Goal: Task Accomplishment & Management: Use online tool/utility

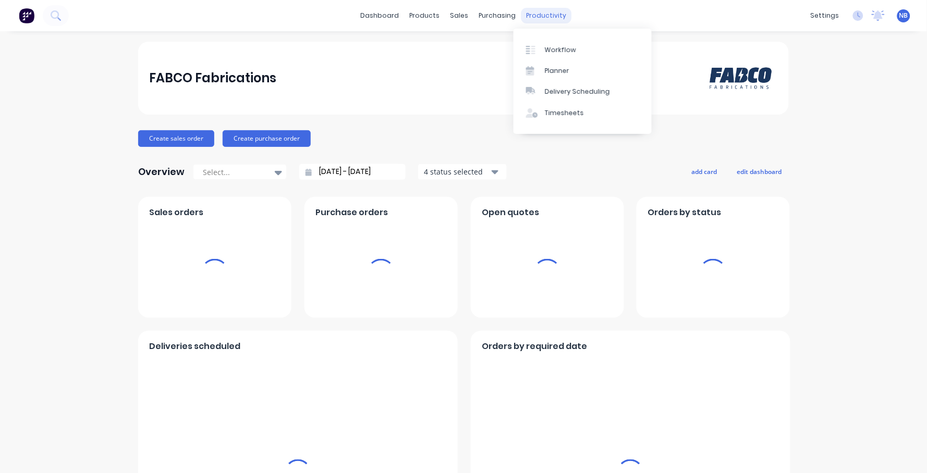
click at [529, 9] on div "productivity" at bounding box center [546, 16] width 51 height 16
click at [555, 54] on div "Workflow" at bounding box center [560, 49] width 31 height 9
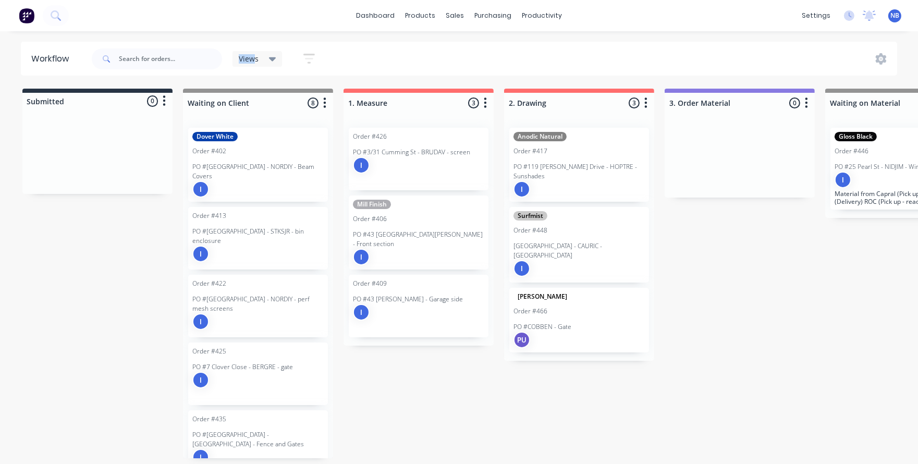
click at [252, 53] on div "Views" at bounding box center [258, 59] width 50 height 16
click at [254, 52] on div "Views" at bounding box center [258, 59] width 50 height 16
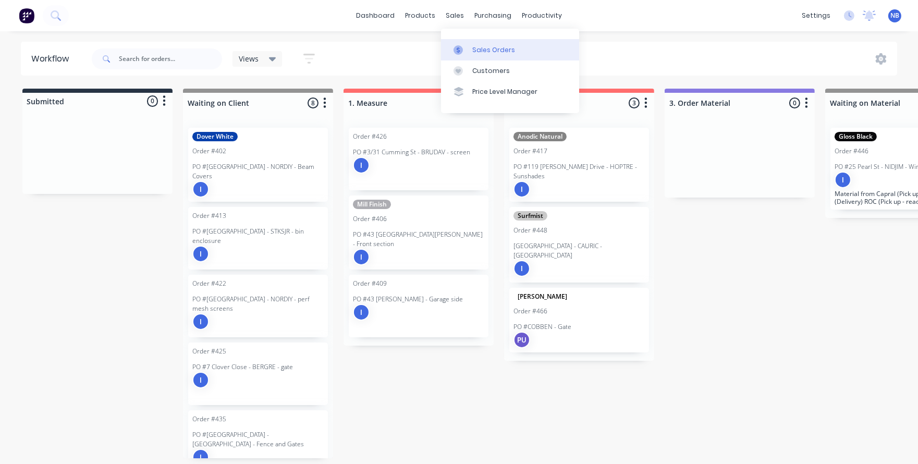
click at [468, 48] on div at bounding box center [462, 49] width 16 height 9
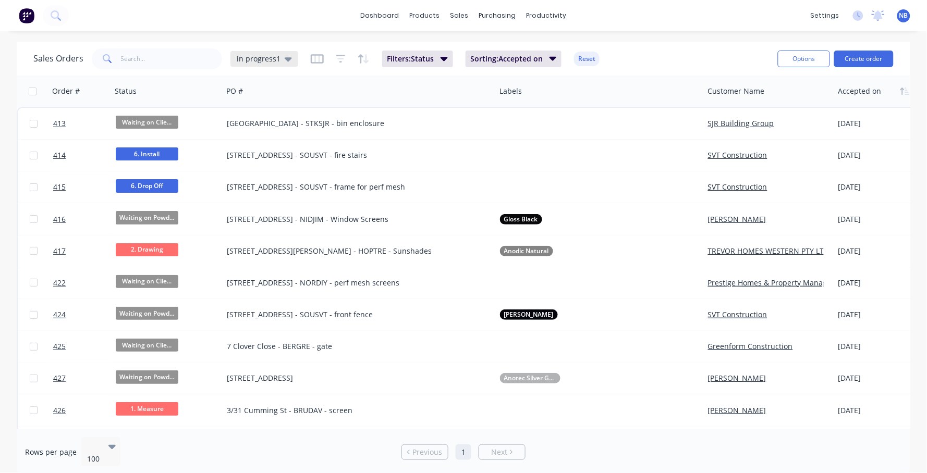
click at [253, 57] on span "in progress1" at bounding box center [259, 58] width 44 height 11
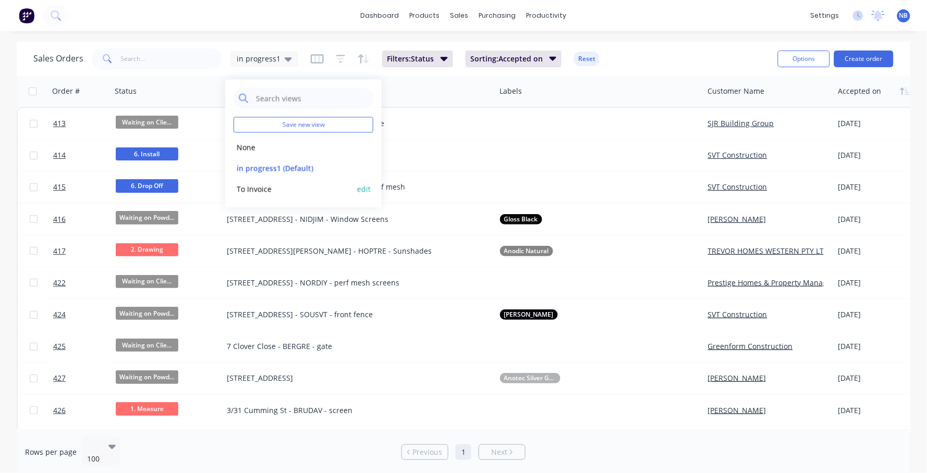
click at [241, 190] on button "To Invoice" at bounding box center [293, 189] width 119 height 12
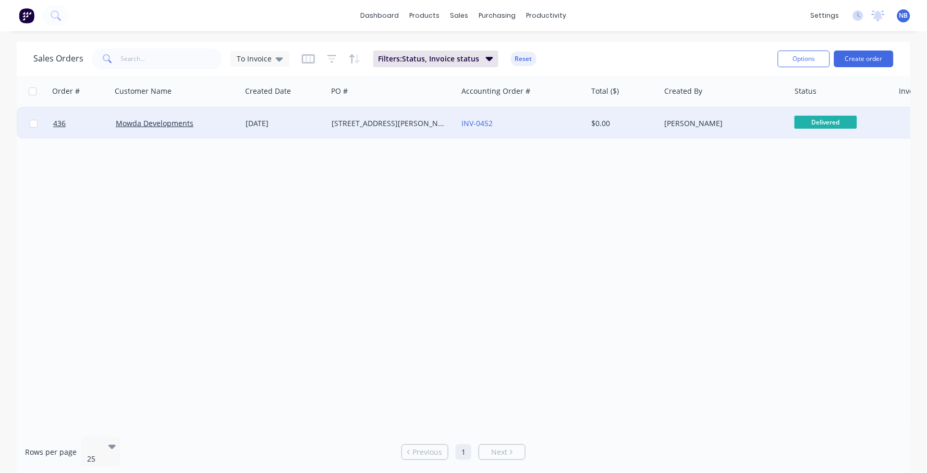
click at [311, 126] on div "11 Sep 2025" at bounding box center [285, 123] width 78 height 10
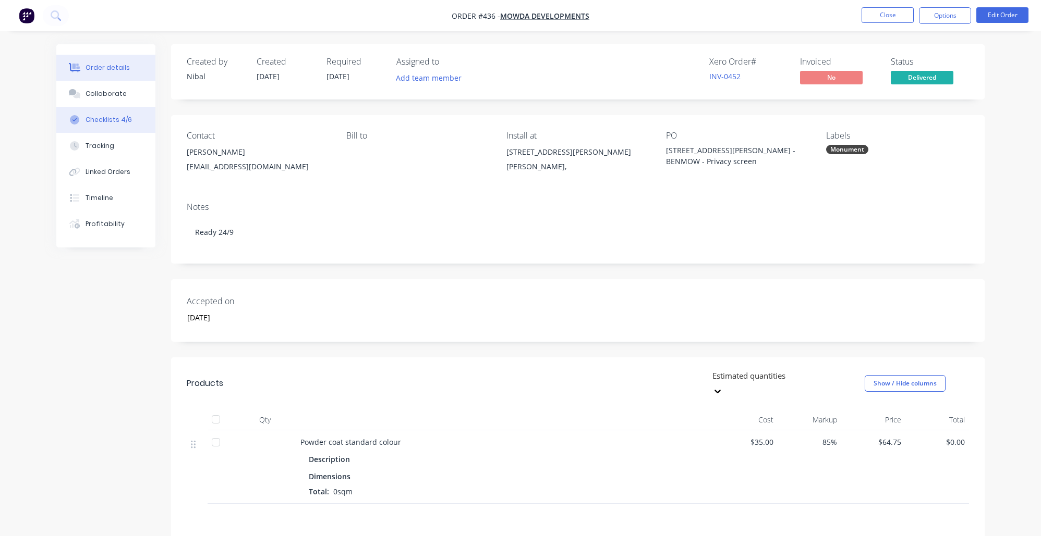
click at [88, 117] on button "Checklists 4/6" at bounding box center [105, 120] width 99 height 26
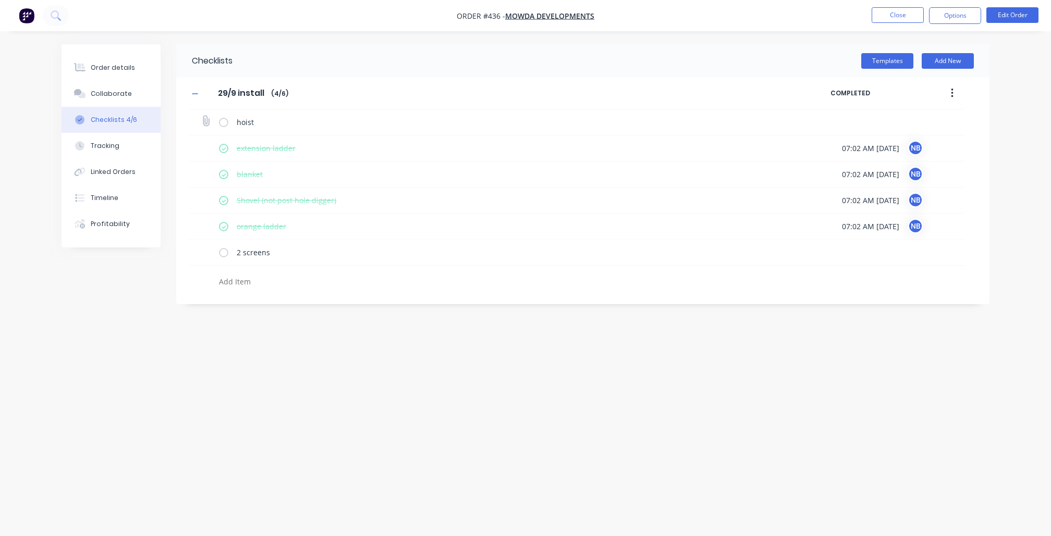
click at [226, 124] on label at bounding box center [223, 122] width 9 height 11
click at [0, 0] on input "checkbox" at bounding box center [0, 0] width 0 height 0
click at [222, 258] on label at bounding box center [223, 252] width 9 height 11
click at [0, 0] on input "checkbox" at bounding box center [0, 0] width 0 height 0
click at [99, 63] on div "Order details" at bounding box center [113, 67] width 44 height 9
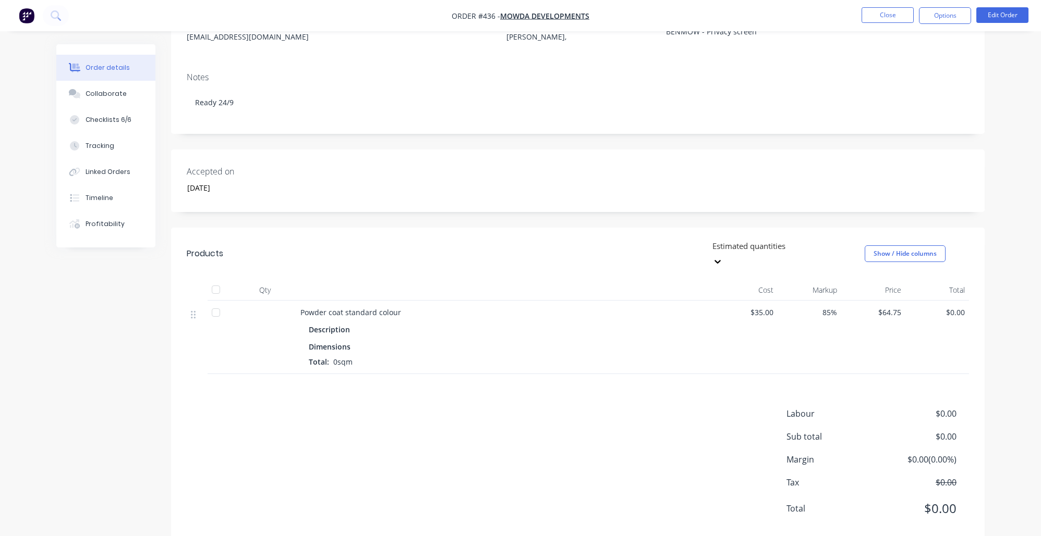
scroll to position [136, 0]
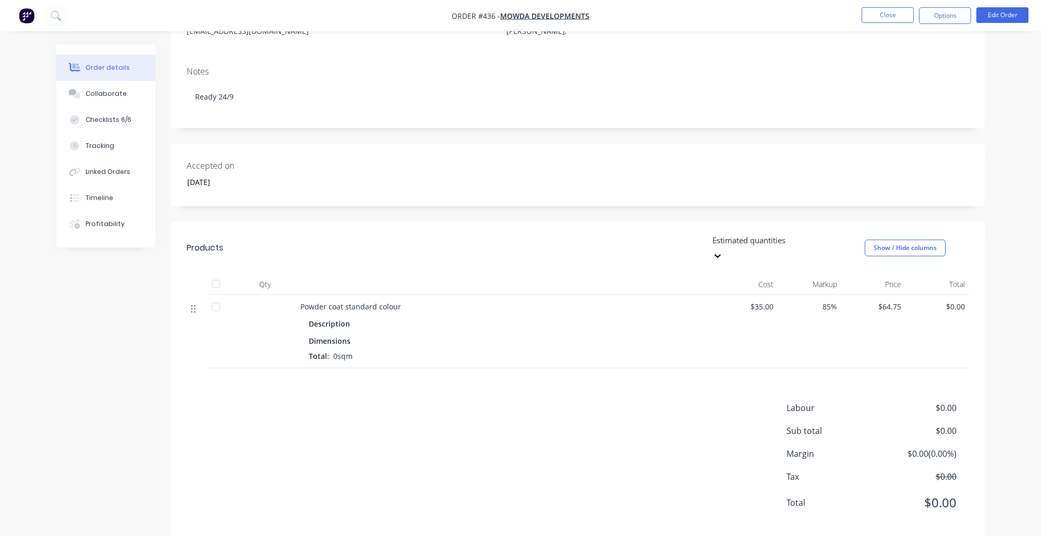
click at [195, 304] on icon at bounding box center [193, 308] width 5 height 9
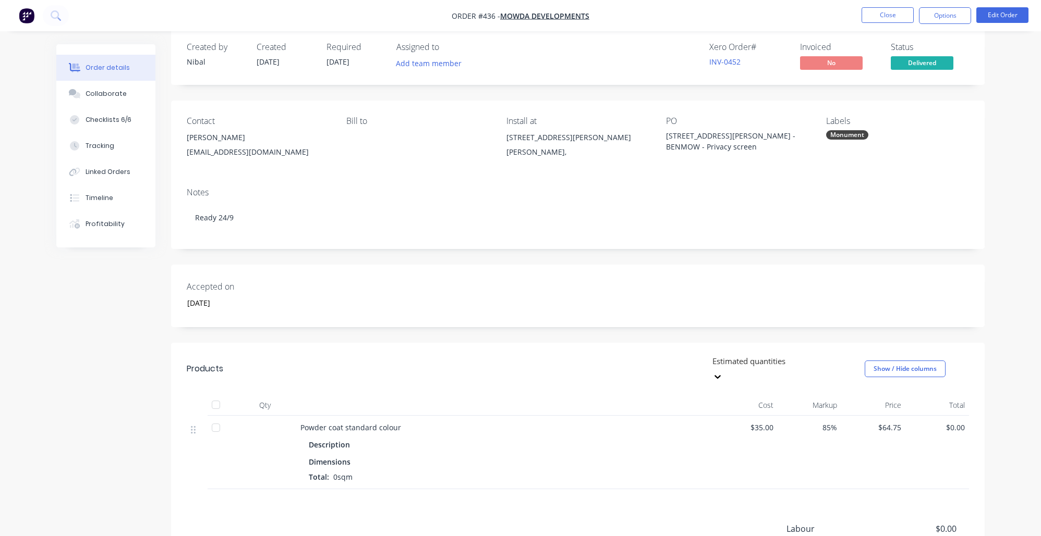
scroll to position [0, 0]
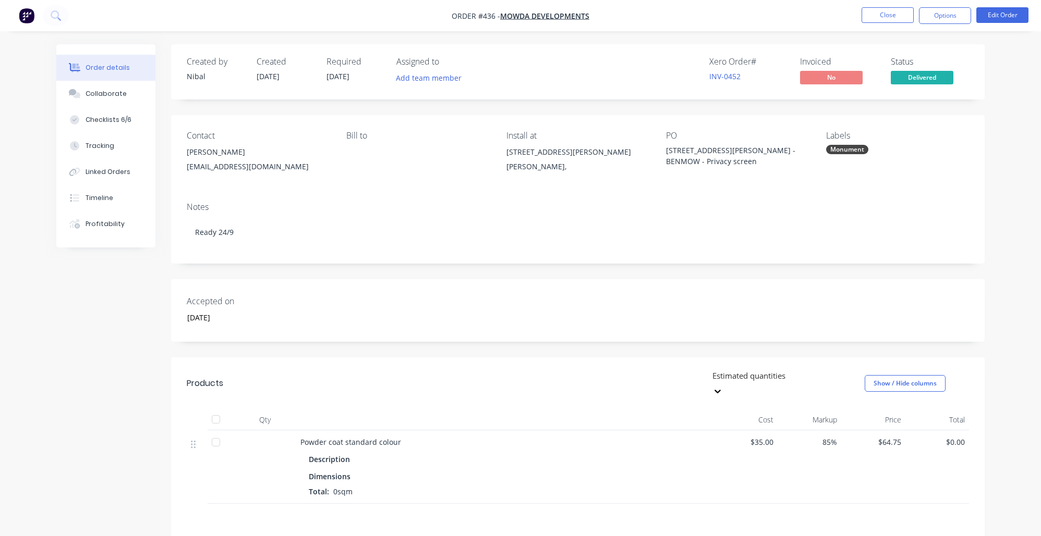
click at [926, 21] on ul "Close Options Edit Order" at bounding box center [945, 15] width 192 height 17
click at [926, 20] on button "Options" at bounding box center [945, 15] width 52 height 17
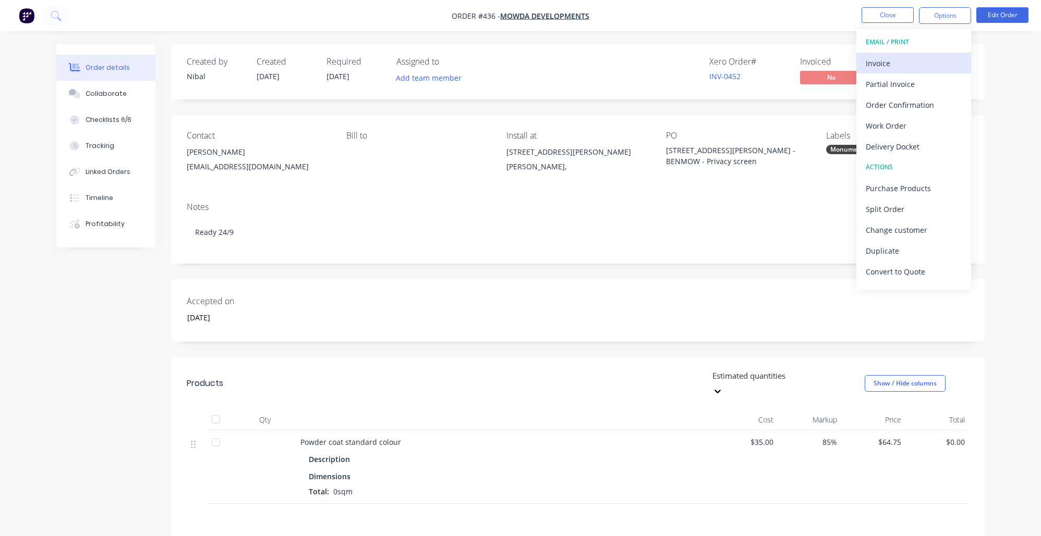
click at [922, 60] on div "Invoice" at bounding box center [913, 63] width 96 height 15
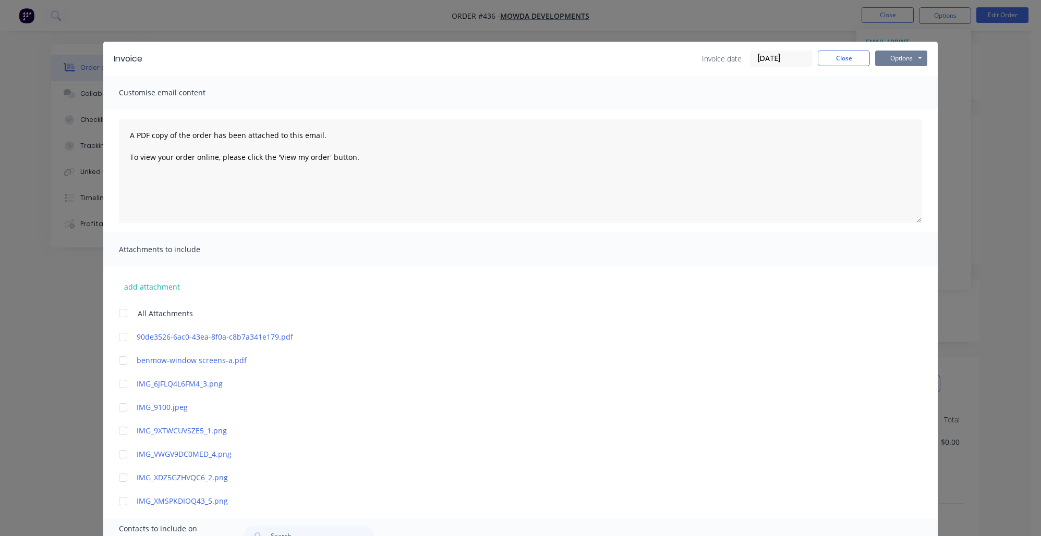
click at [899, 63] on button "Options" at bounding box center [901, 59] width 52 height 16
click at [898, 91] on button "Print" at bounding box center [908, 94] width 67 height 17
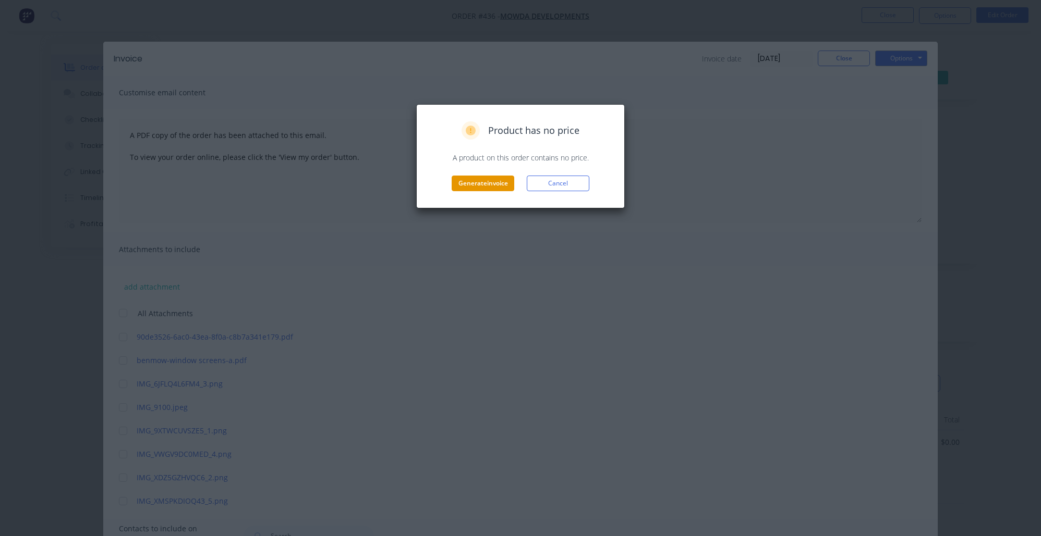
click at [497, 185] on button "Generate invoice" at bounding box center [483, 184] width 63 height 16
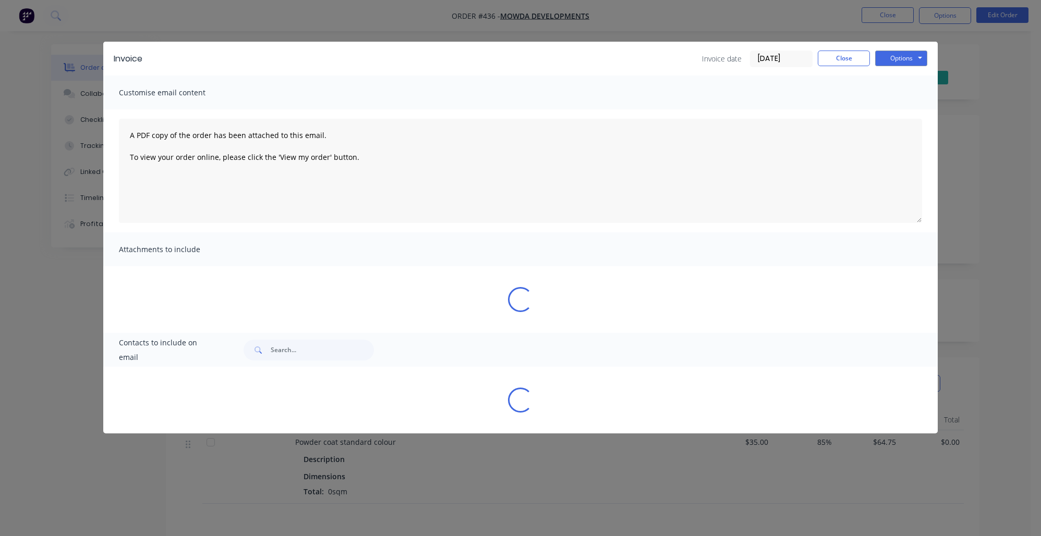
click at [841, 59] on button "Close" at bounding box center [844, 59] width 52 height 16
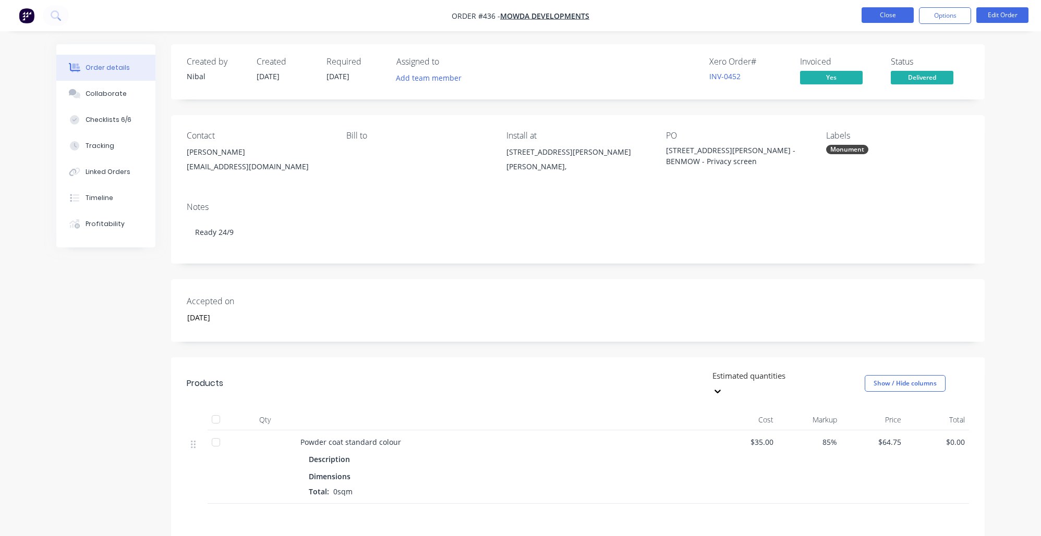
click at [885, 13] on button "Close" at bounding box center [887, 15] width 52 height 16
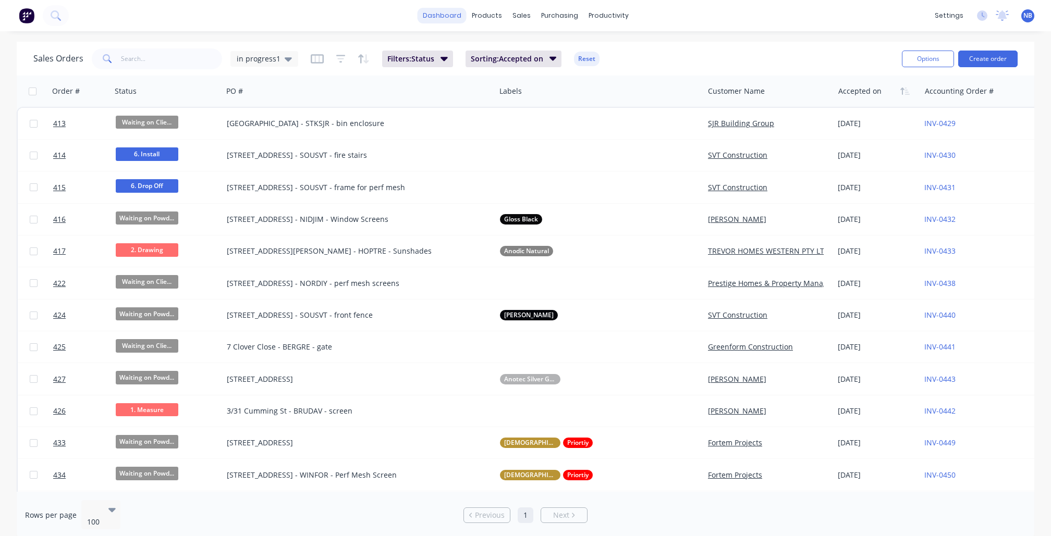
click at [444, 18] on link "dashboard" at bounding box center [442, 16] width 49 height 16
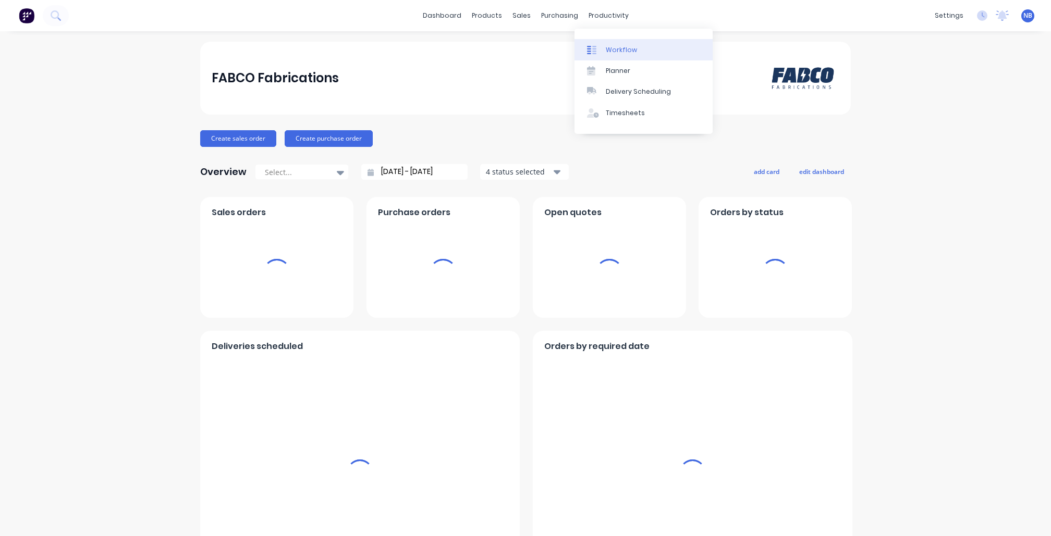
click at [605, 43] on link "Workflow" at bounding box center [644, 49] width 138 height 21
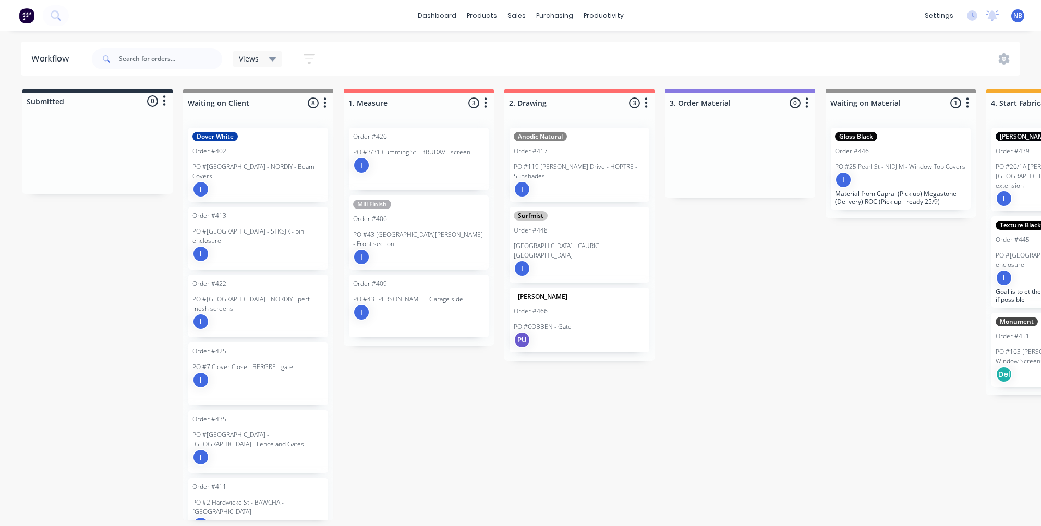
click at [582, 164] on p "PO #119 [PERSON_NAME] Drive - HOPTRE - Sunshades" at bounding box center [579, 171] width 131 height 19
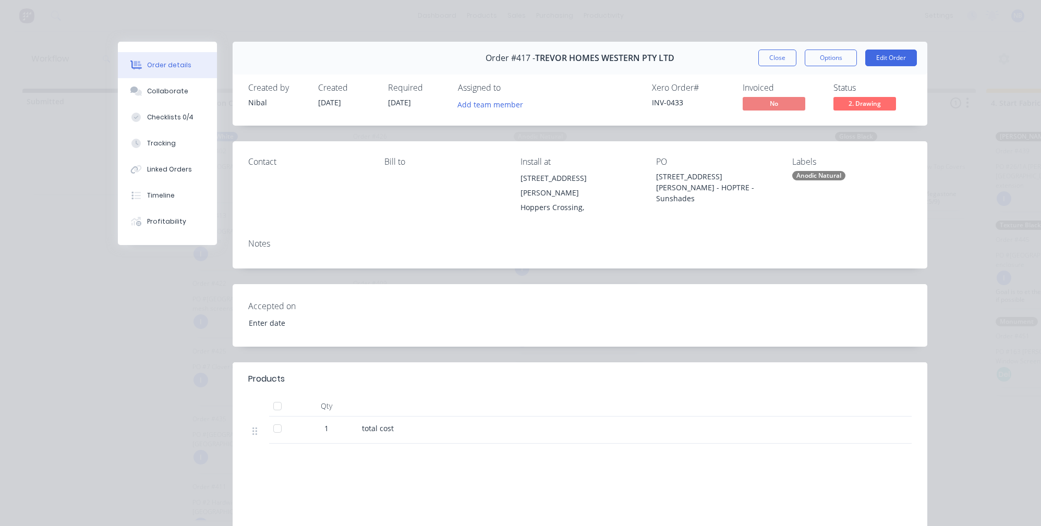
type input "[DATE]"
click at [783, 59] on button "Close" at bounding box center [777, 58] width 38 height 17
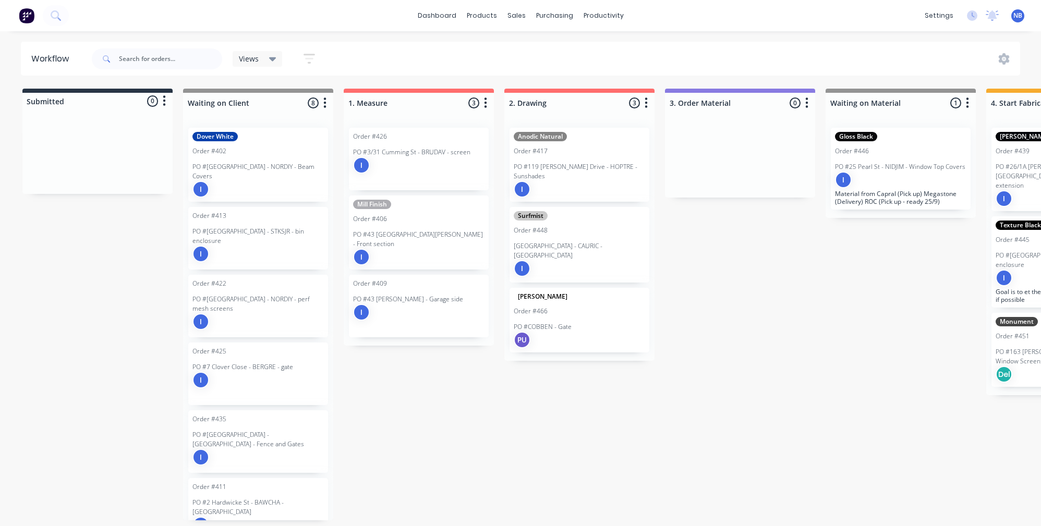
click at [587, 332] on div "PU" at bounding box center [579, 340] width 131 height 17
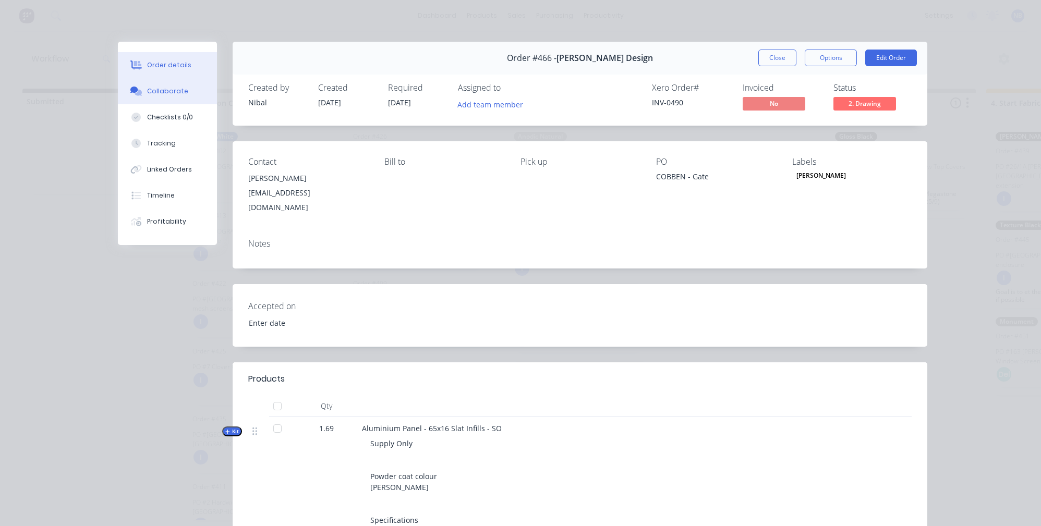
drag, startPoint x: 167, startPoint y: 94, endPoint x: 178, endPoint y: 99, distance: 11.2
click at [168, 94] on div "Collaborate" at bounding box center [167, 91] width 41 height 9
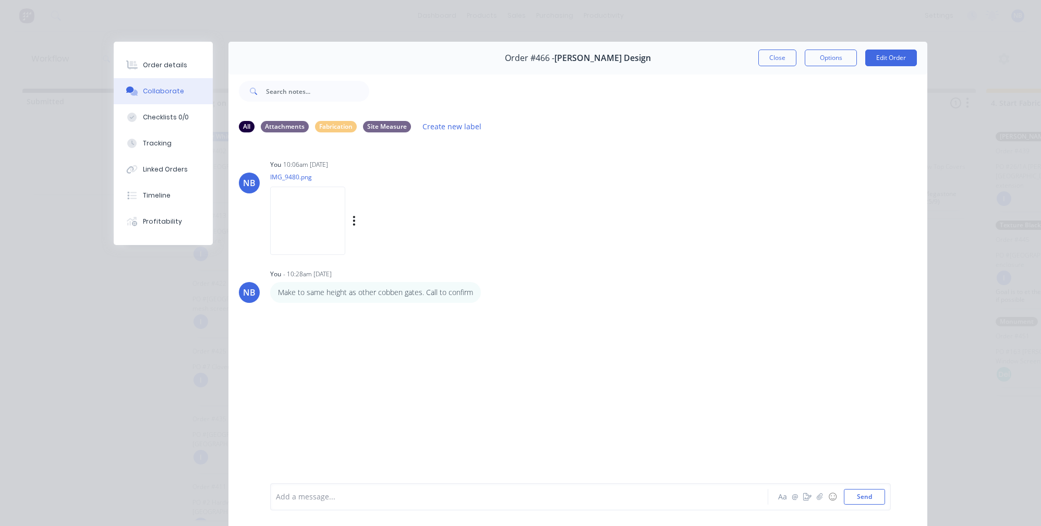
click at [320, 218] on img at bounding box center [307, 221] width 75 height 68
click at [763, 64] on button "Close" at bounding box center [777, 58] width 38 height 17
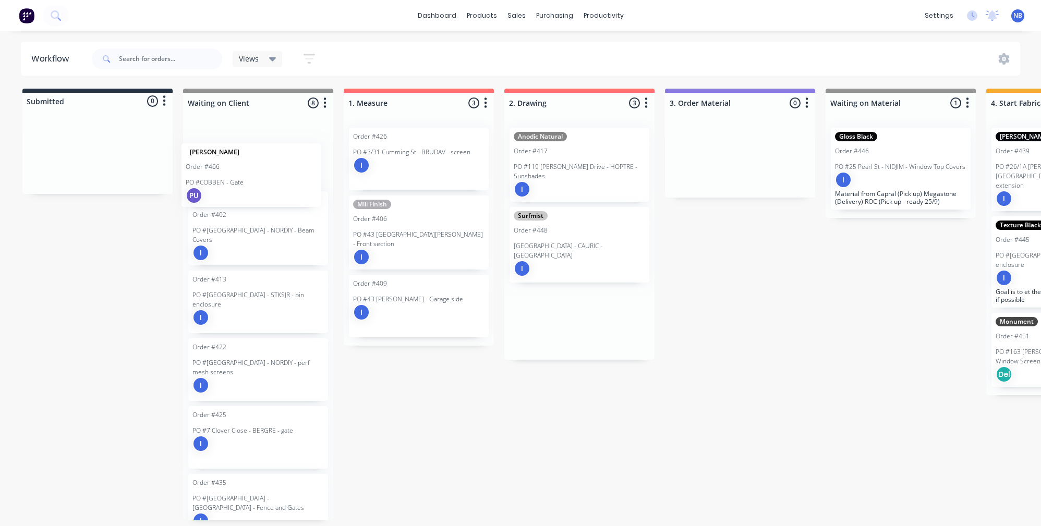
drag, startPoint x: 522, startPoint y: 311, endPoint x: 217, endPoint y: 187, distance: 328.8
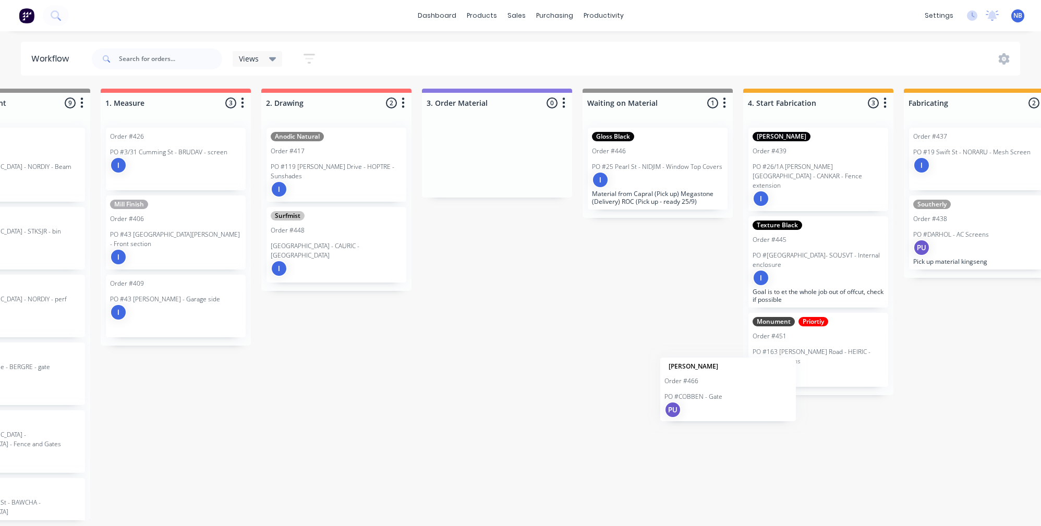
scroll to position [0, 242]
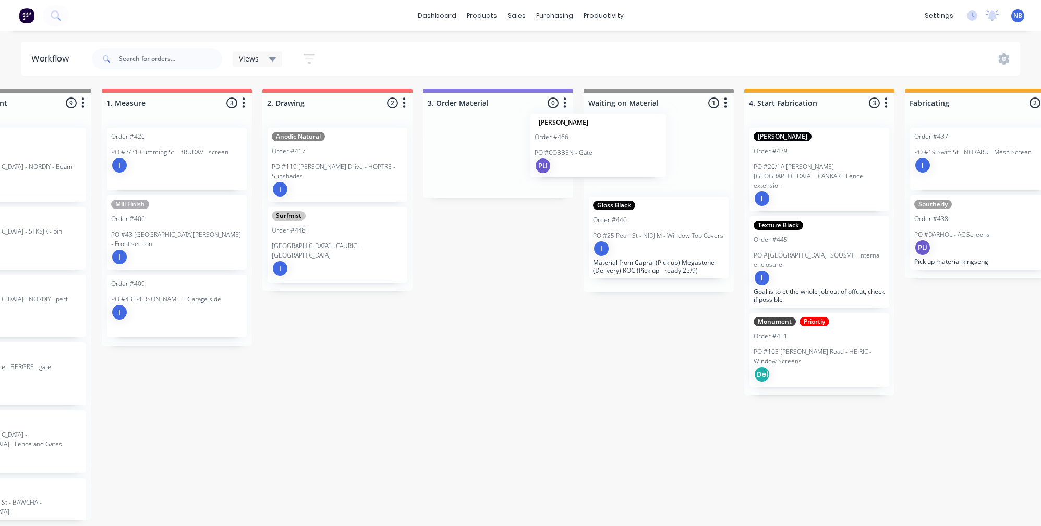
drag, startPoint x: 241, startPoint y: 166, endPoint x: 578, endPoint y: 153, distance: 337.6
click at [578, 153] on div "Submitted 0 Status colour #273444 hex #273444 Save Cancel Summaries Total order…" at bounding box center [846, 305] width 2192 height 432
drag, startPoint x: 566, startPoint y: 151, endPoint x: 698, endPoint y: 214, distance: 145.7
click at [698, 214] on div "Submitted 0 Status colour #273444 hex #273444 Save Cancel Summaries Total order…" at bounding box center [846, 305] width 2192 height 432
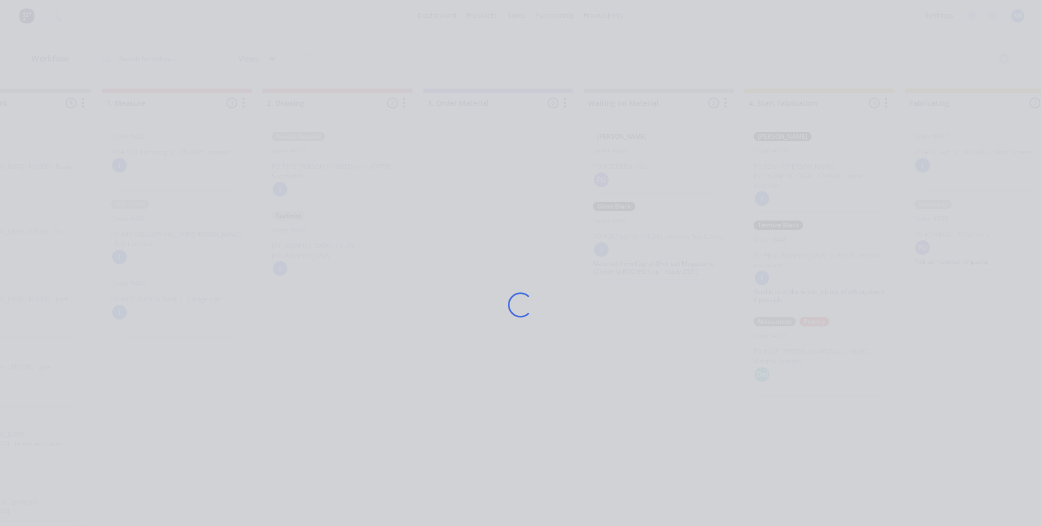
click at [288, 92] on div "Loading..." at bounding box center [520, 305] width 834 height 526
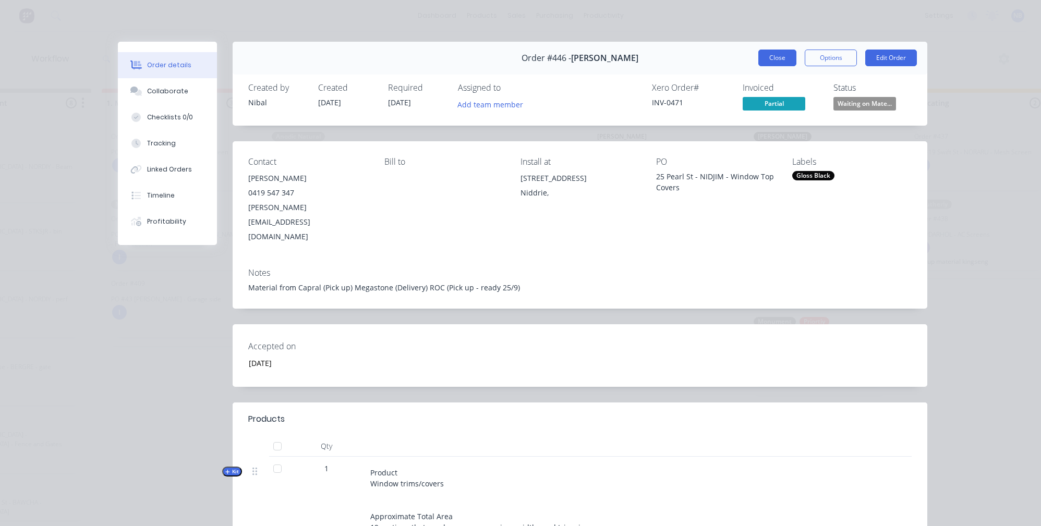
click at [778, 53] on button "Close" at bounding box center [777, 58] width 38 height 17
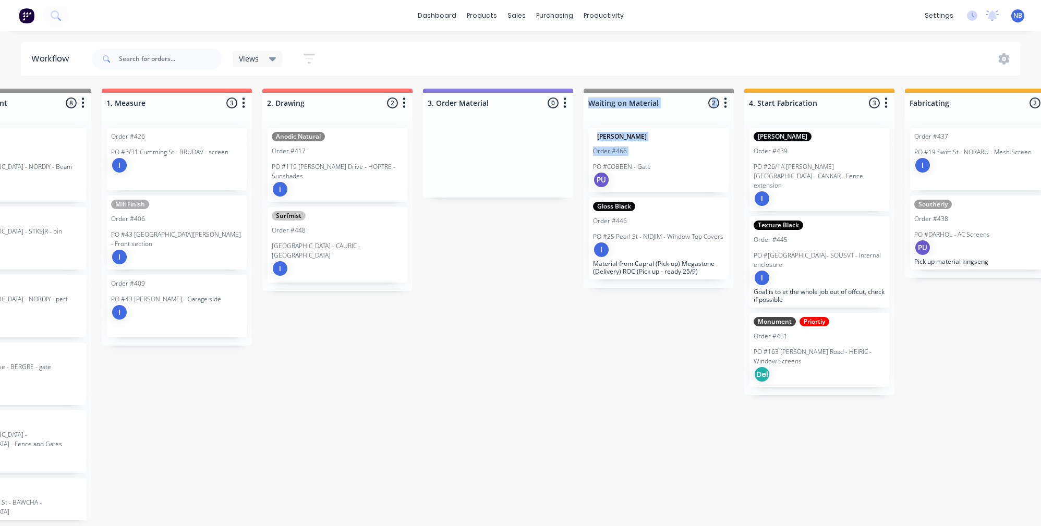
drag, startPoint x: 554, startPoint y: 165, endPoint x: 584, endPoint y: 165, distance: 30.8
click at [584, 165] on div "Submitted 0 Status colour #273444 hex #273444 Save Cancel Summaries Total order…" at bounding box center [846, 305] width 2192 height 432
click at [539, 155] on div at bounding box center [498, 158] width 150 height 78
click at [538, 149] on div at bounding box center [498, 158] width 150 height 78
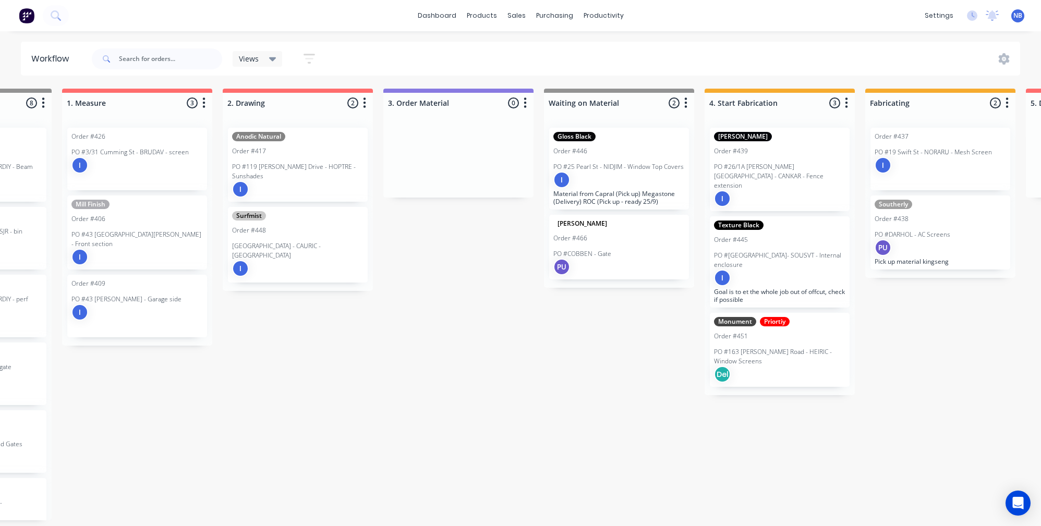
scroll to position [0, 290]
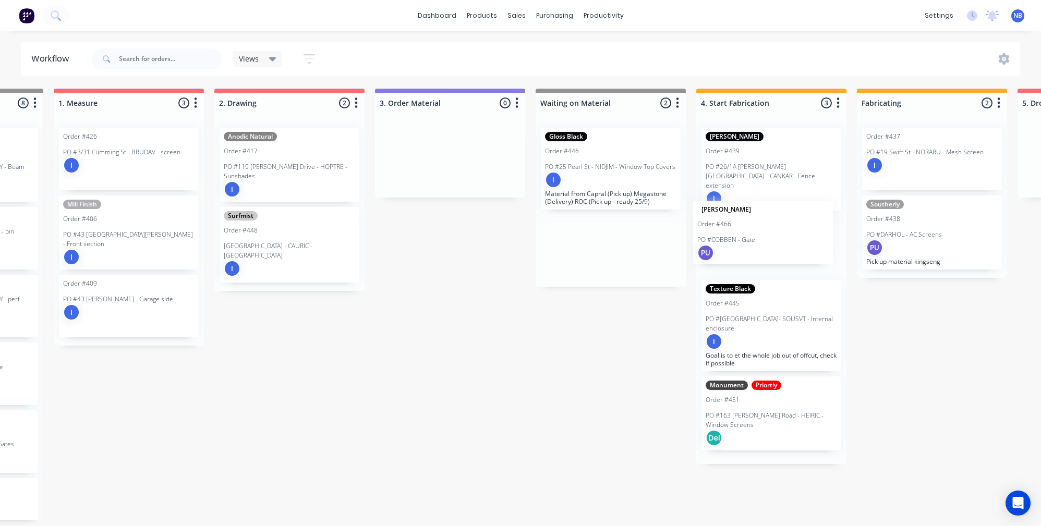
drag, startPoint x: 597, startPoint y: 255, endPoint x: 755, endPoint y: 242, distance: 158.5
click at [755, 242] on div "Submitted 0 Status colour #273444 hex #273444 Save Cancel Summaries Total order…" at bounding box center [798, 305] width 2192 height 432
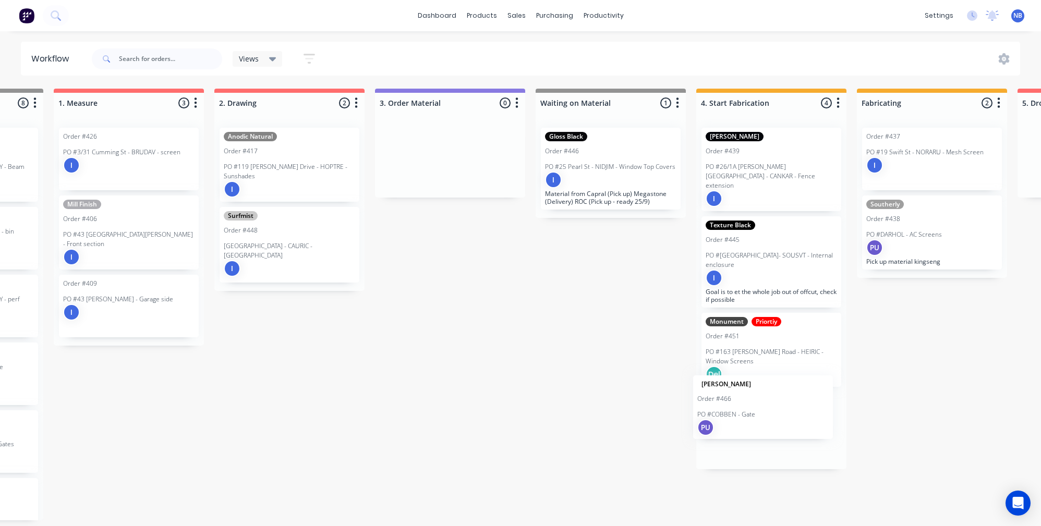
drag, startPoint x: 768, startPoint y: 238, endPoint x: 760, endPoint y: 411, distance: 173.8
click at [760, 411] on div "[PERSON_NAME] Order #439 PO #26/1A [PERSON_NAME][GEOGRAPHIC_DATA] - CANKAR - Fe…" at bounding box center [771, 294] width 150 height 350
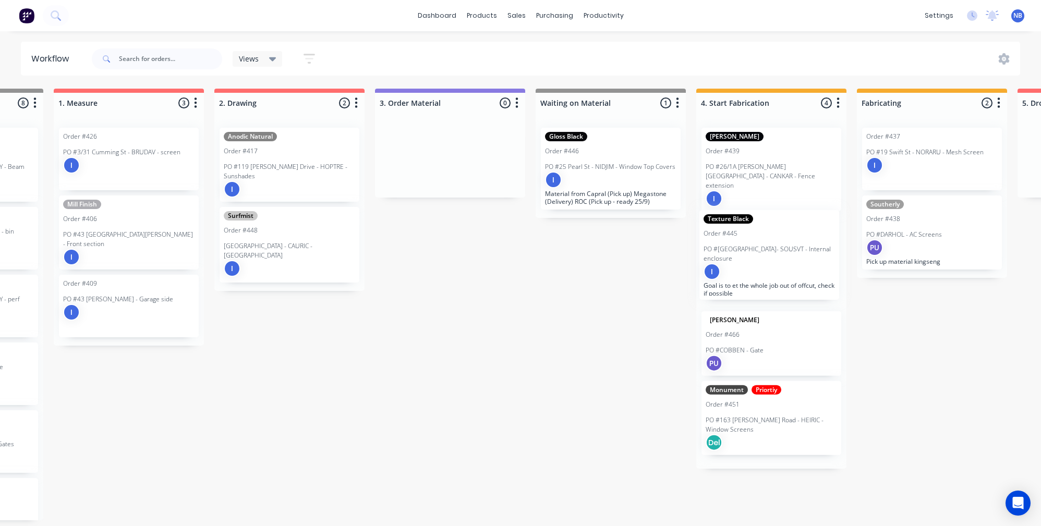
drag, startPoint x: 766, startPoint y: 334, endPoint x: 762, endPoint y: 265, distance: 69.0
click at [764, 265] on div "[PERSON_NAME] Order #439 PO #26/1A [PERSON_NAME][GEOGRAPHIC_DATA] - CANKAR - Fe…" at bounding box center [771, 293] width 150 height 349
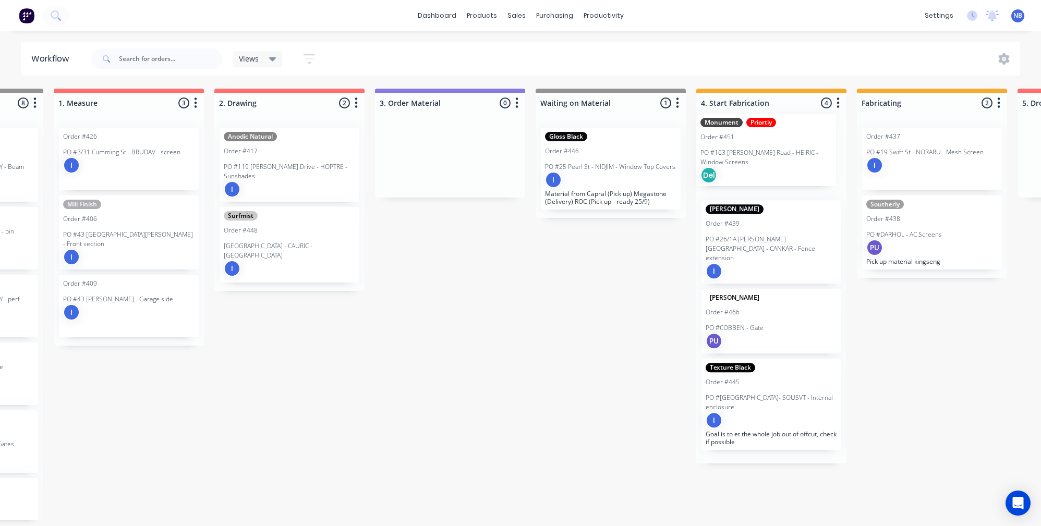
drag, startPoint x: 733, startPoint y: 393, endPoint x: 728, endPoint y: 140, distance: 252.4
click at [728, 140] on div "[PERSON_NAME] Order #439 PO #26/1A [PERSON_NAME][GEOGRAPHIC_DATA] - CANKAR - Fe…" at bounding box center [771, 291] width 150 height 344
drag, startPoint x: 770, startPoint y: 395, endPoint x: 758, endPoint y: 150, distance: 244.8
click at [760, 151] on div "[PERSON_NAME] Order #439 PO #26/1A [PERSON_NAME][GEOGRAPHIC_DATA] - CANKAR - Fe…" at bounding box center [771, 291] width 150 height 344
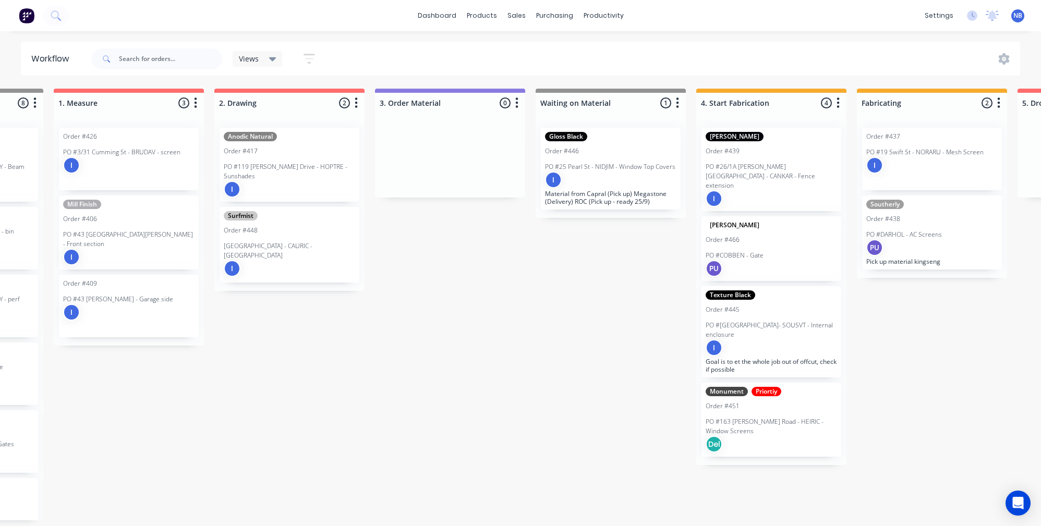
click at [769, 260] on div "PU" at bounding box center [770, 268] width 131 height 17
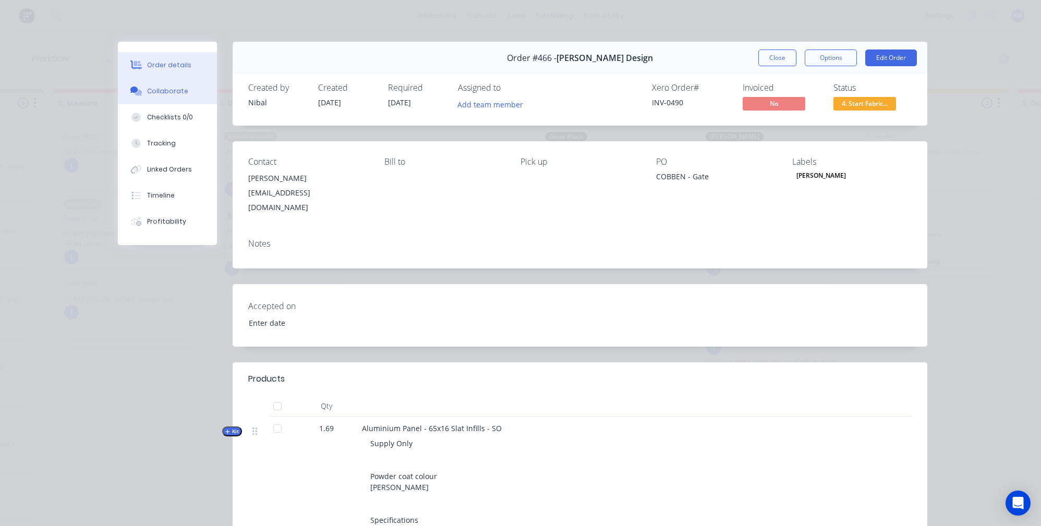
click at [141, 95] on button "Collaborate" at bounding box center [167, 91] width 99 height 26
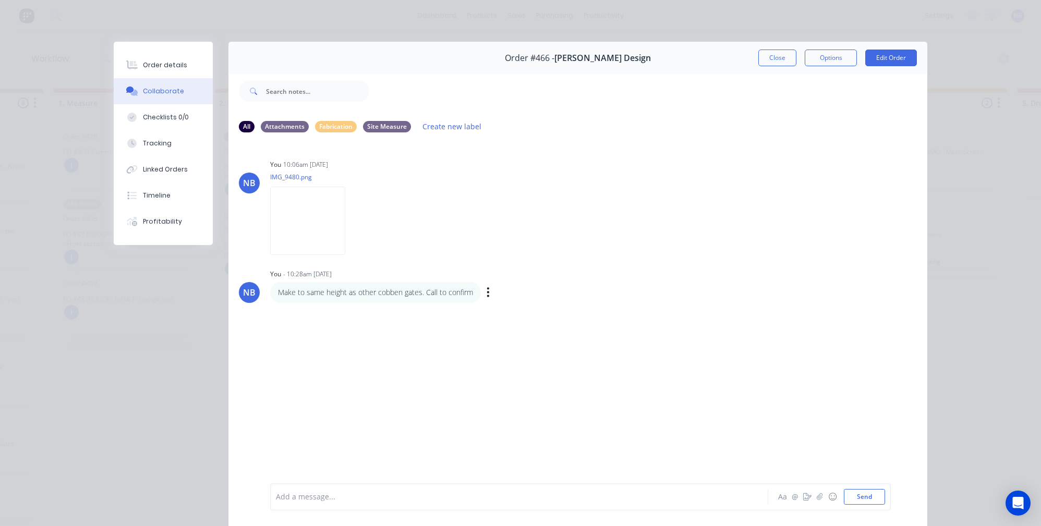
click at [486, 297] on icon "button" at bounding box center [487, 292] width 3 height 12
click at [501, 330] on button "Delete" at bounding box center [527, 328] width 66 height 17
click at [849, 494] on button "Send" at bounding box center [864, 497] width 41 height 16
click at [161, 68] on div "Order details" at bounding box center [165, 64] width 44 height 9
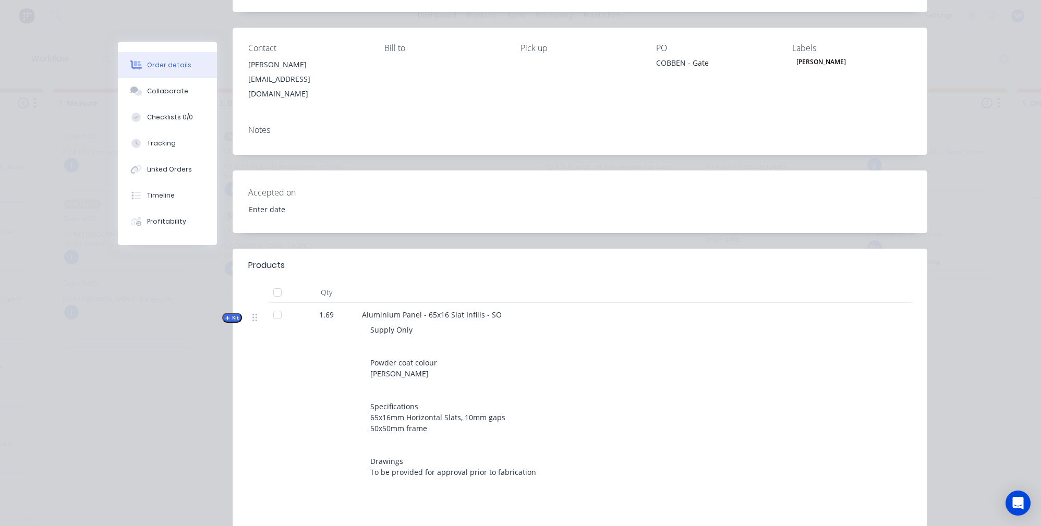
scroll to position [163, 0]
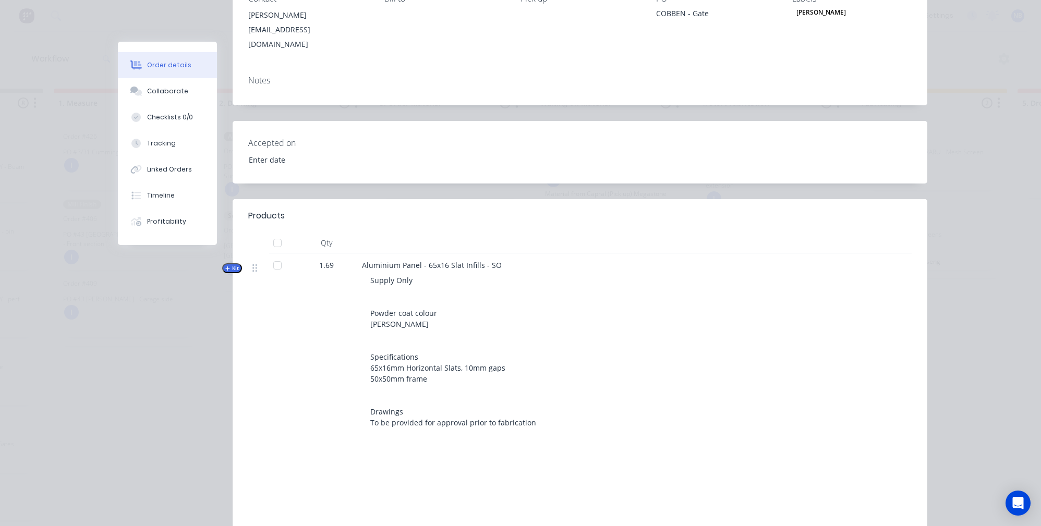
click at [231, 264] on span "Kit" at bounding box center [232, 268] width 14 height 8
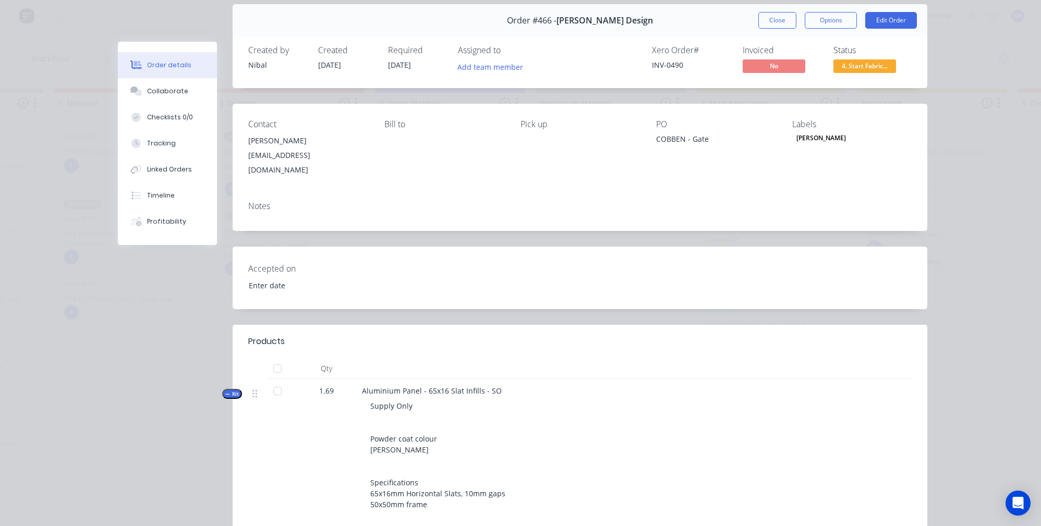
scroll to position [0, 298]
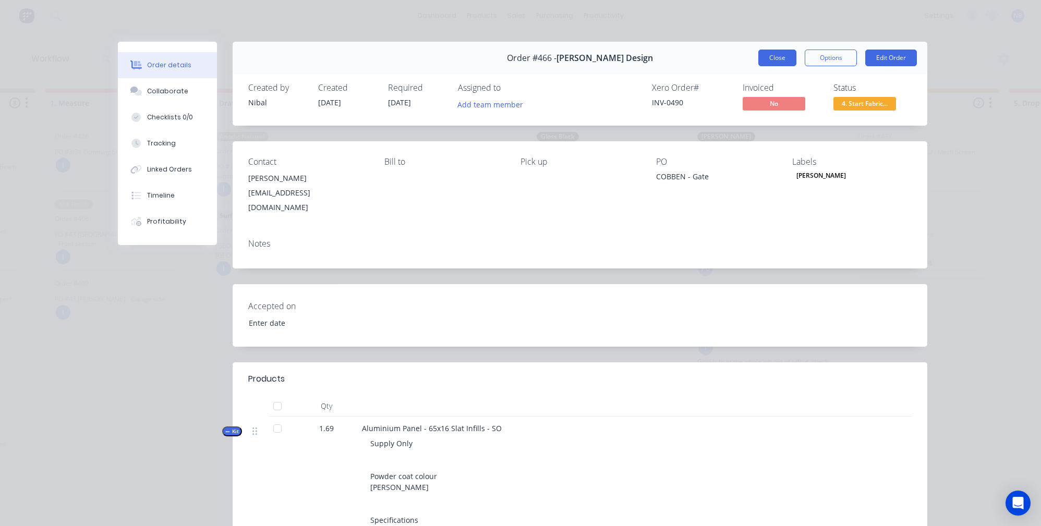
click at [760, 58] on button "Close" at bounding box center [777, 58] width 38 height 17
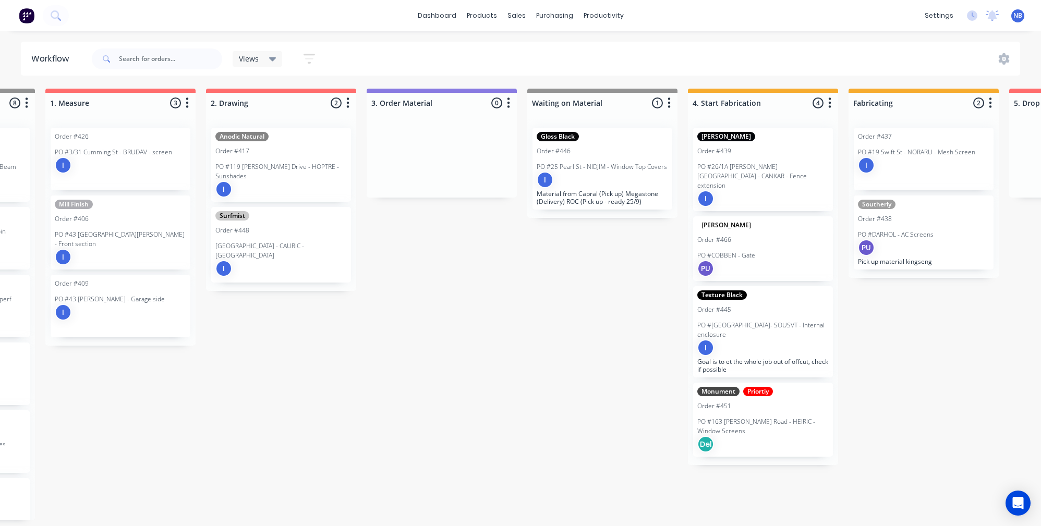
click at [300, 181] on div "I" at bounding box center [280, 189] width 131 height 17
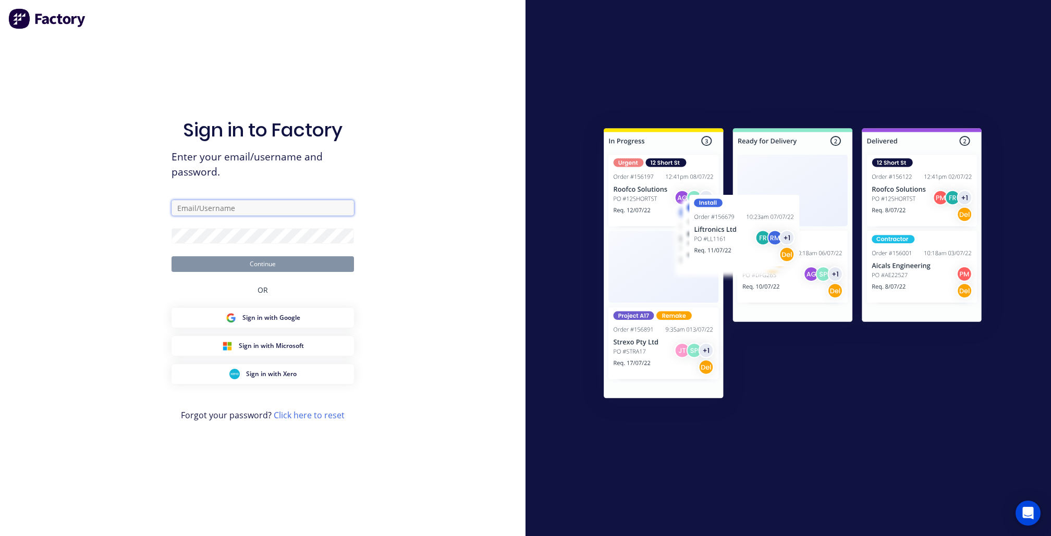
type input "[EMAIL_ADDRESS][DOMAIN_NAME]"
click at [263, 264] on button "Continue" at bounding box center [263, 265] width 182 height 16
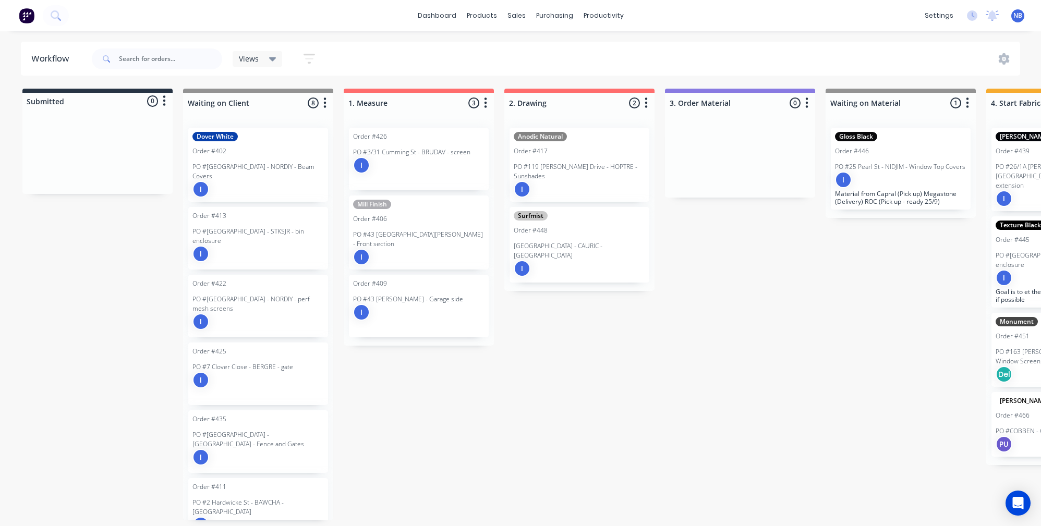
click at [602, 181] on div "I" at bounding box center [579, 189] width 131 height 17
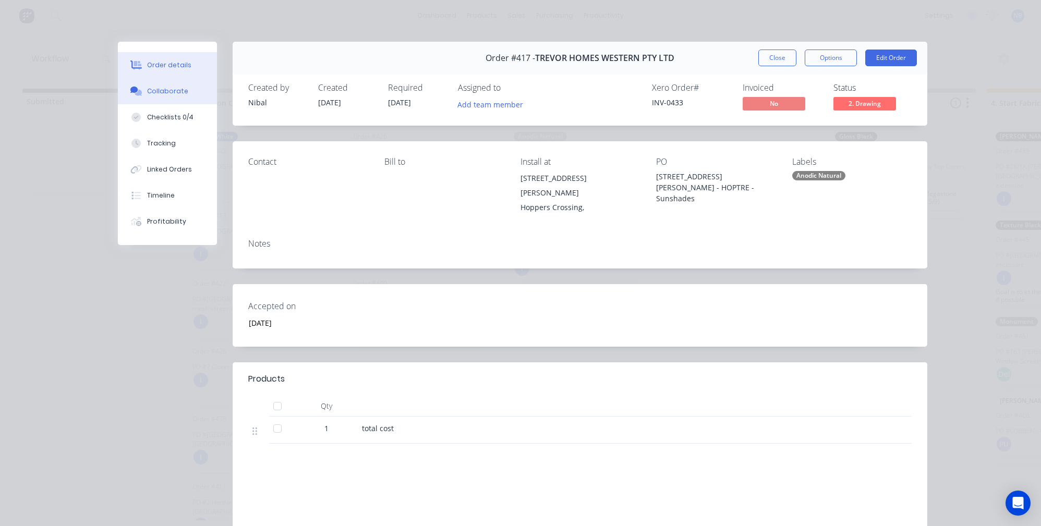
click at [184, 103] on button "Collaborate" at bounding box center [167, 91] width 99 height 26
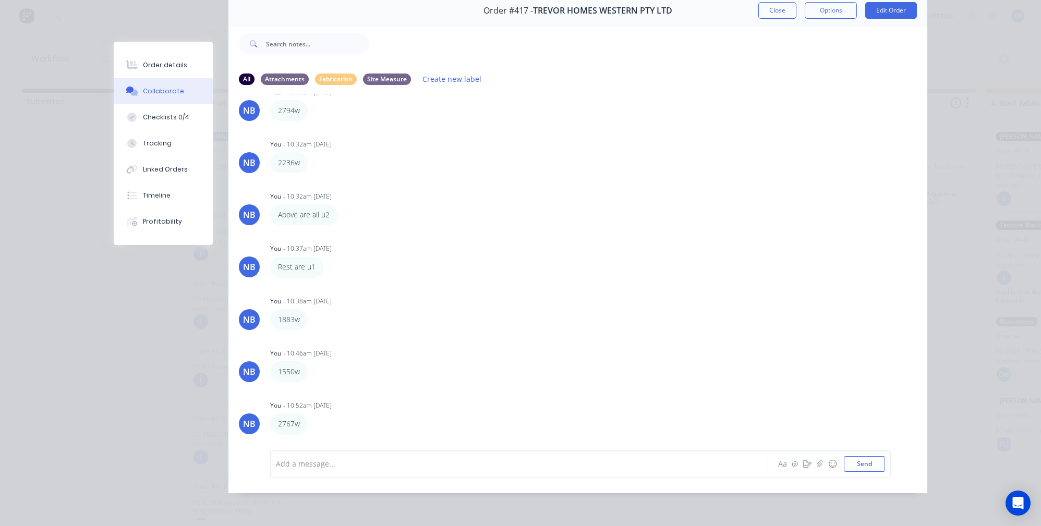
scroll to position [5, 0]
click at [778, 5] on button "Close" at bounding box center [777, 10] width 38 height 17
click at [778, 5] on div "dashboard products sales purchasing productivity dashboard products Product Cat…" at bounding box center [520, 15] width 1041 height 31
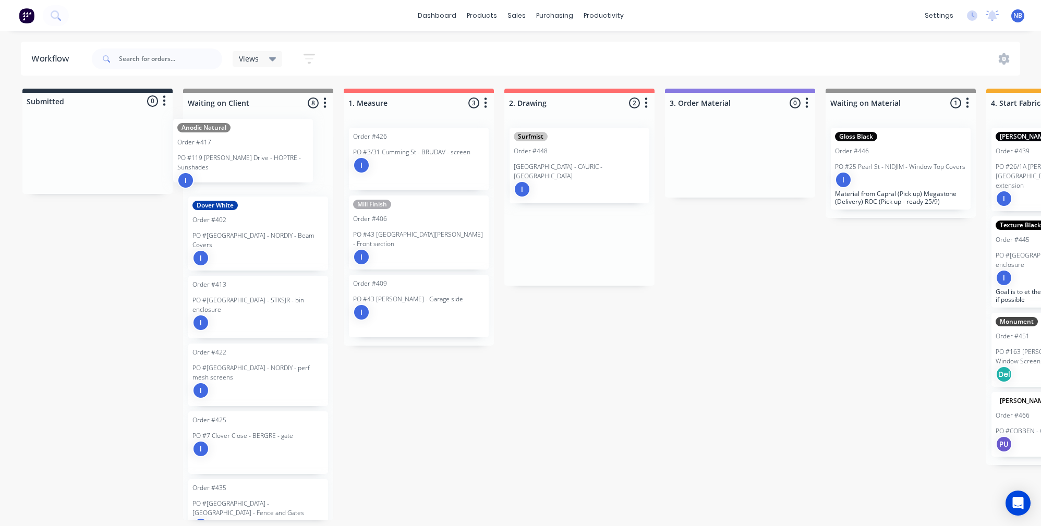
drag, startPoint x: 588, startPoint y: 167, endPoint x: 246, endPoint y: 163, distance: 342.0
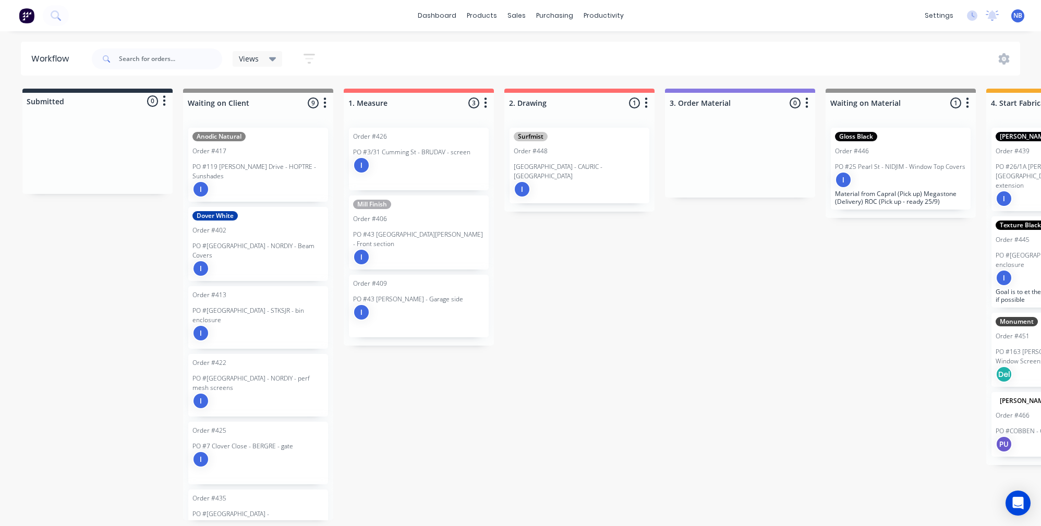
click at [521, 149] on div "Order #448" at bounding box center [531, 151] width 34 height 9
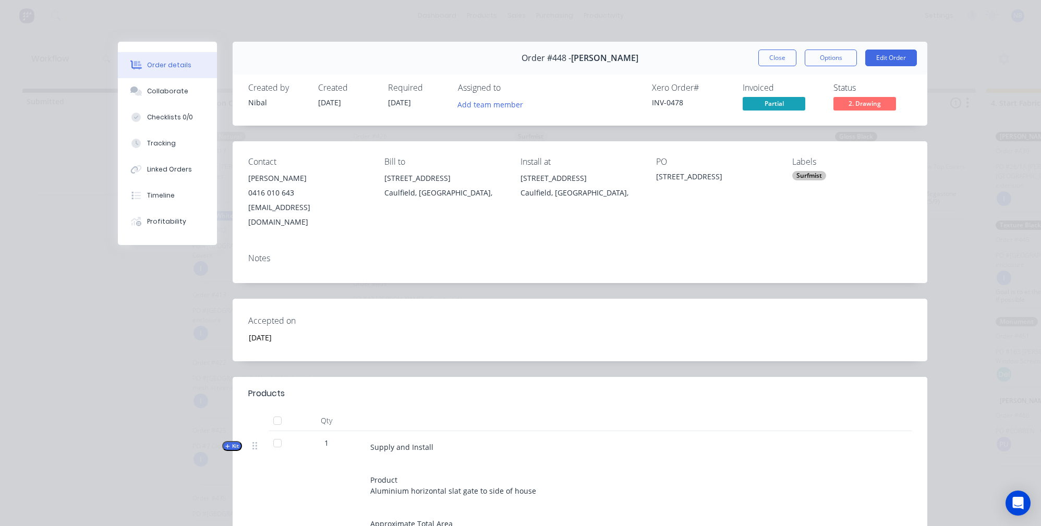
scroll to position [69, 0]
